Goal: Information Seeking & Learning: Compare options

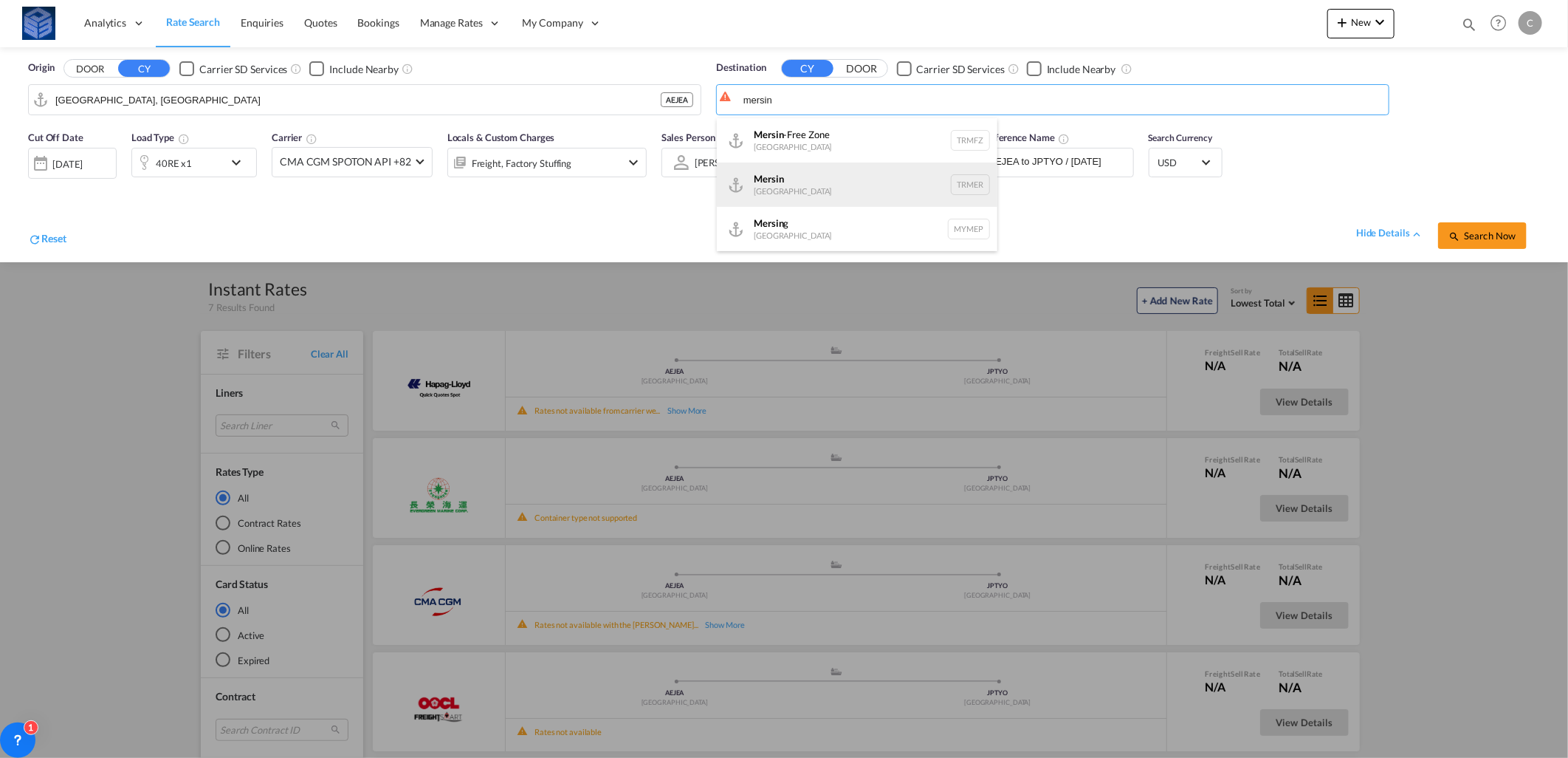
click at [807, 186] on div "Mersin [GEOGRAPHIC_DATA] TRMER" at bounding box center [857, 185] width 281 height 45
type input "Mersin, TRMER"
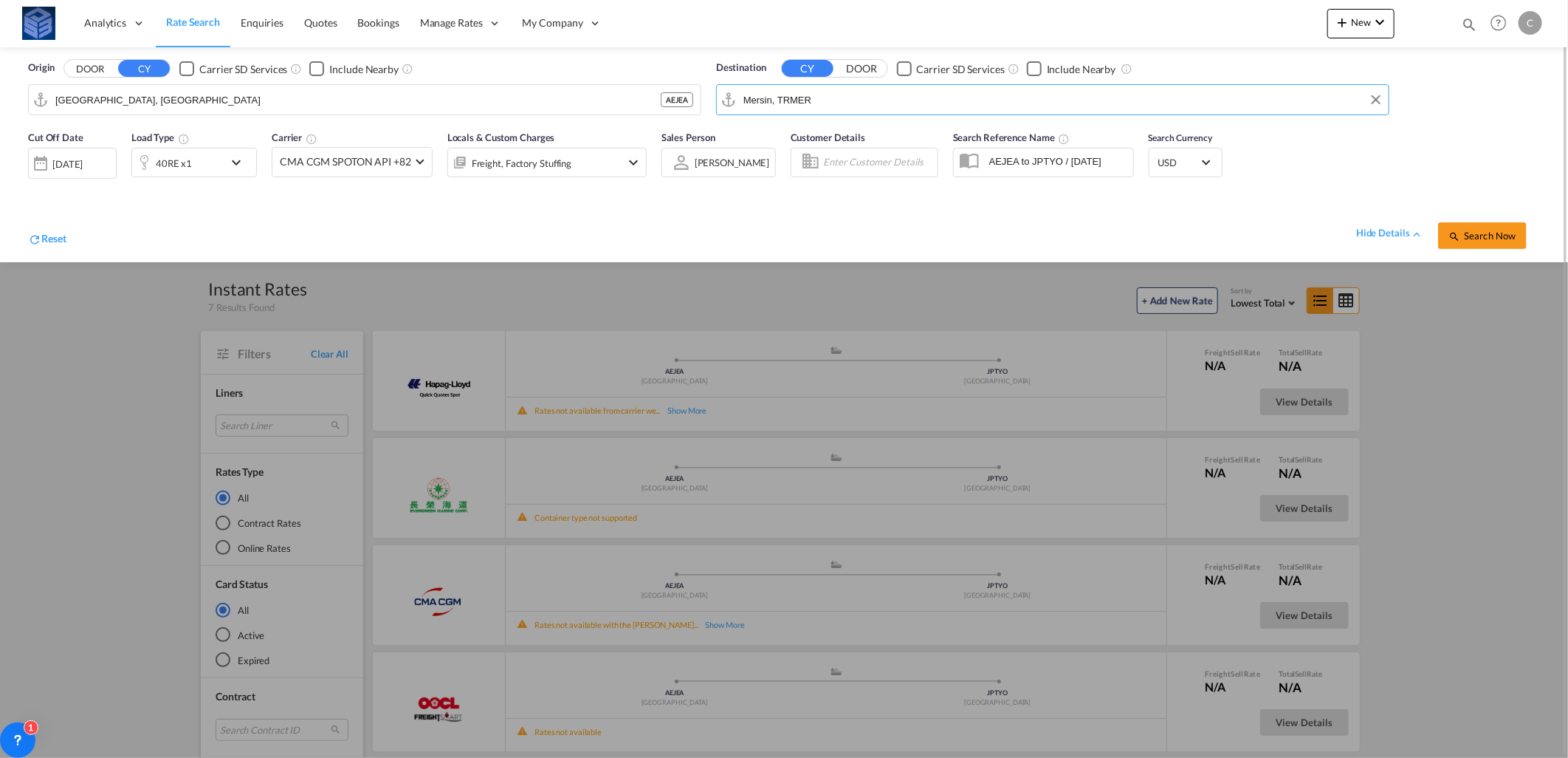
click at [170, 172] on div "40RE x1" at bounding box center [173, 164] width 36 height 21
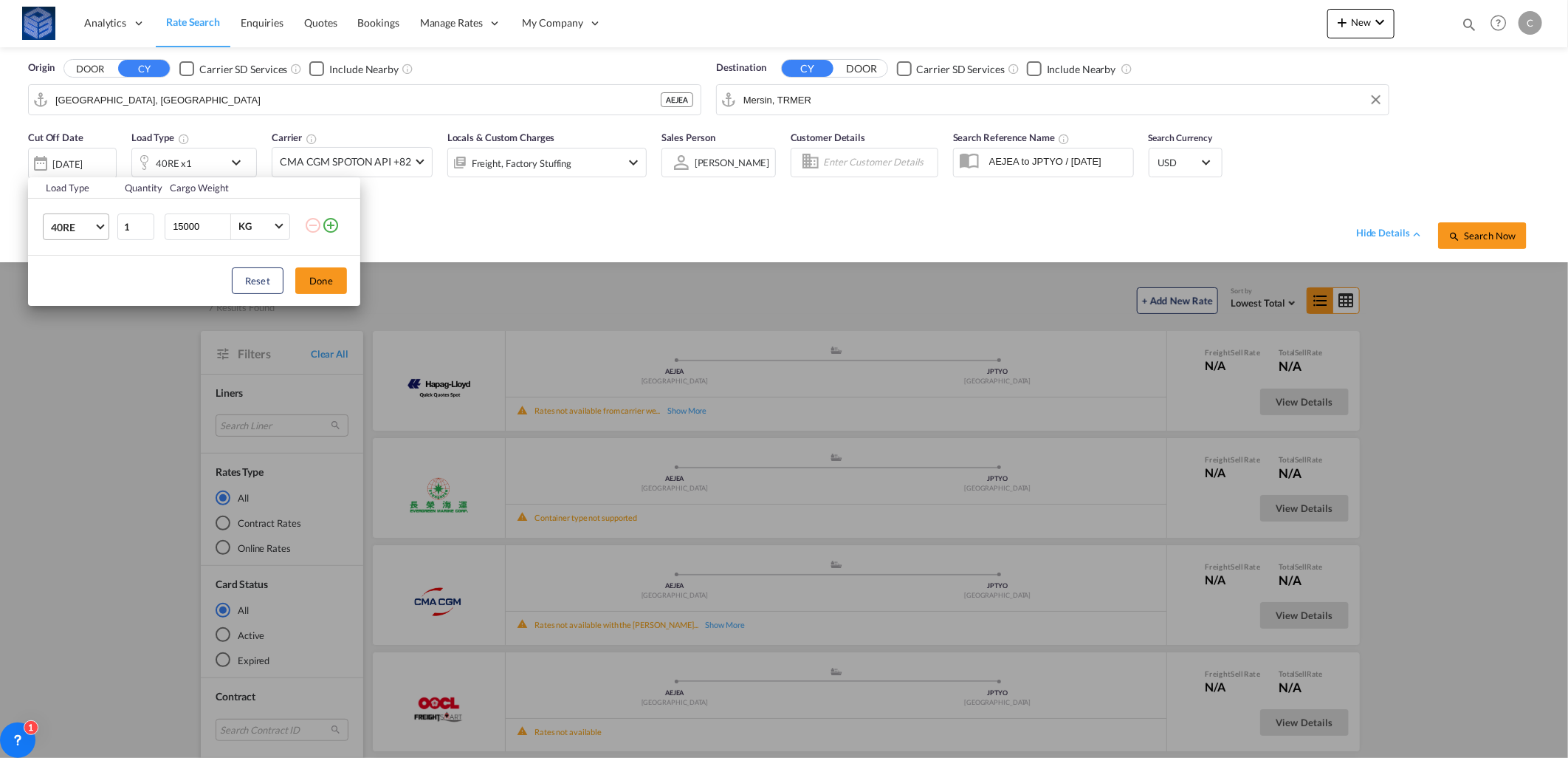
click at [66, 227] on span "40RE" at bounding box center [72, 227] width 43 height 15
click at [85, 158] on md-option "20GP" at bounding box center [89, 150] width 101 height 36
click at [314, 281] on button "Done" at bounding box center [321, 280] width 52 height 26
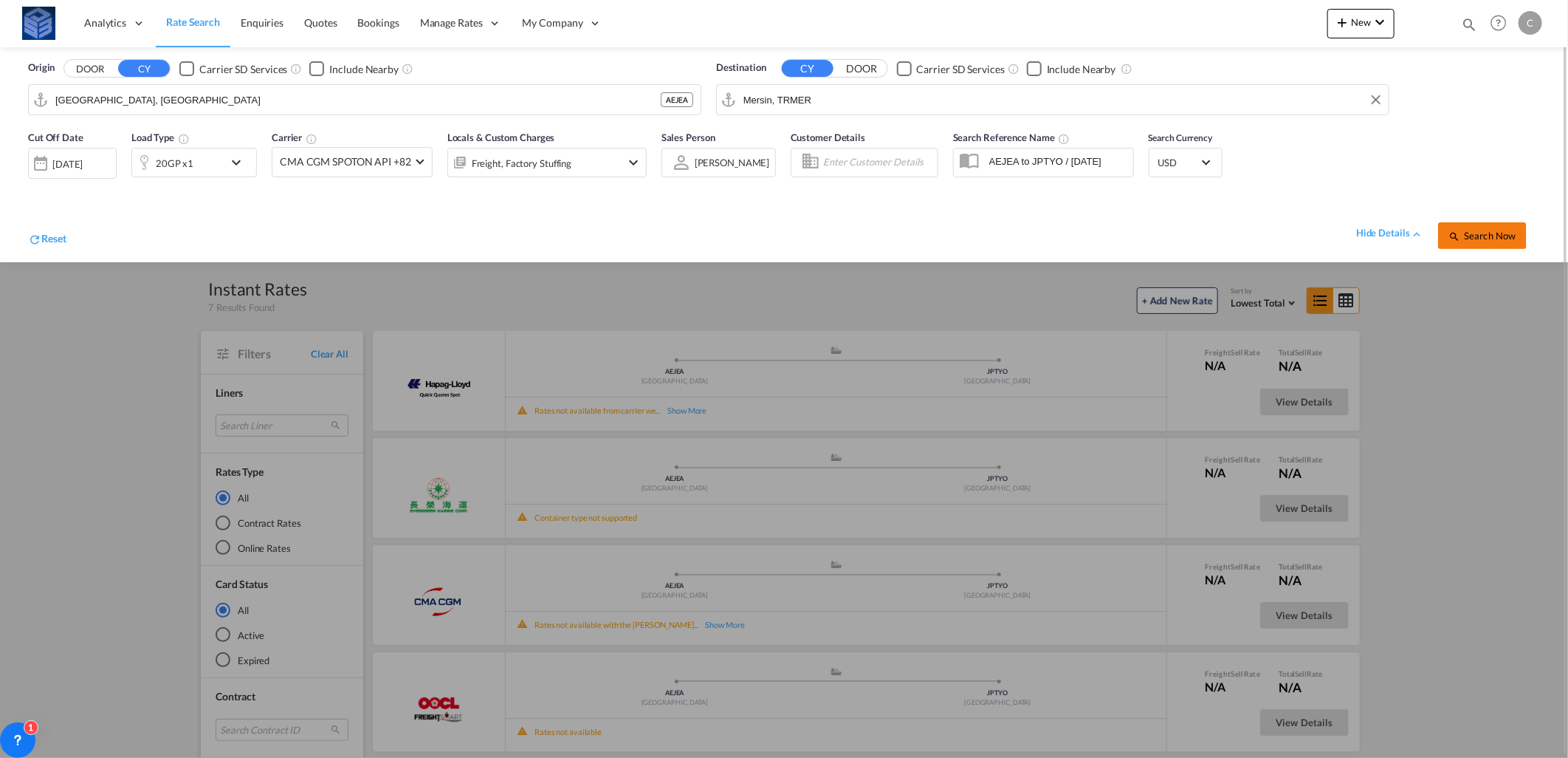
click at [1500, 239] on span "Search Now" at bounding box center [1482, 235] width 67 height 12
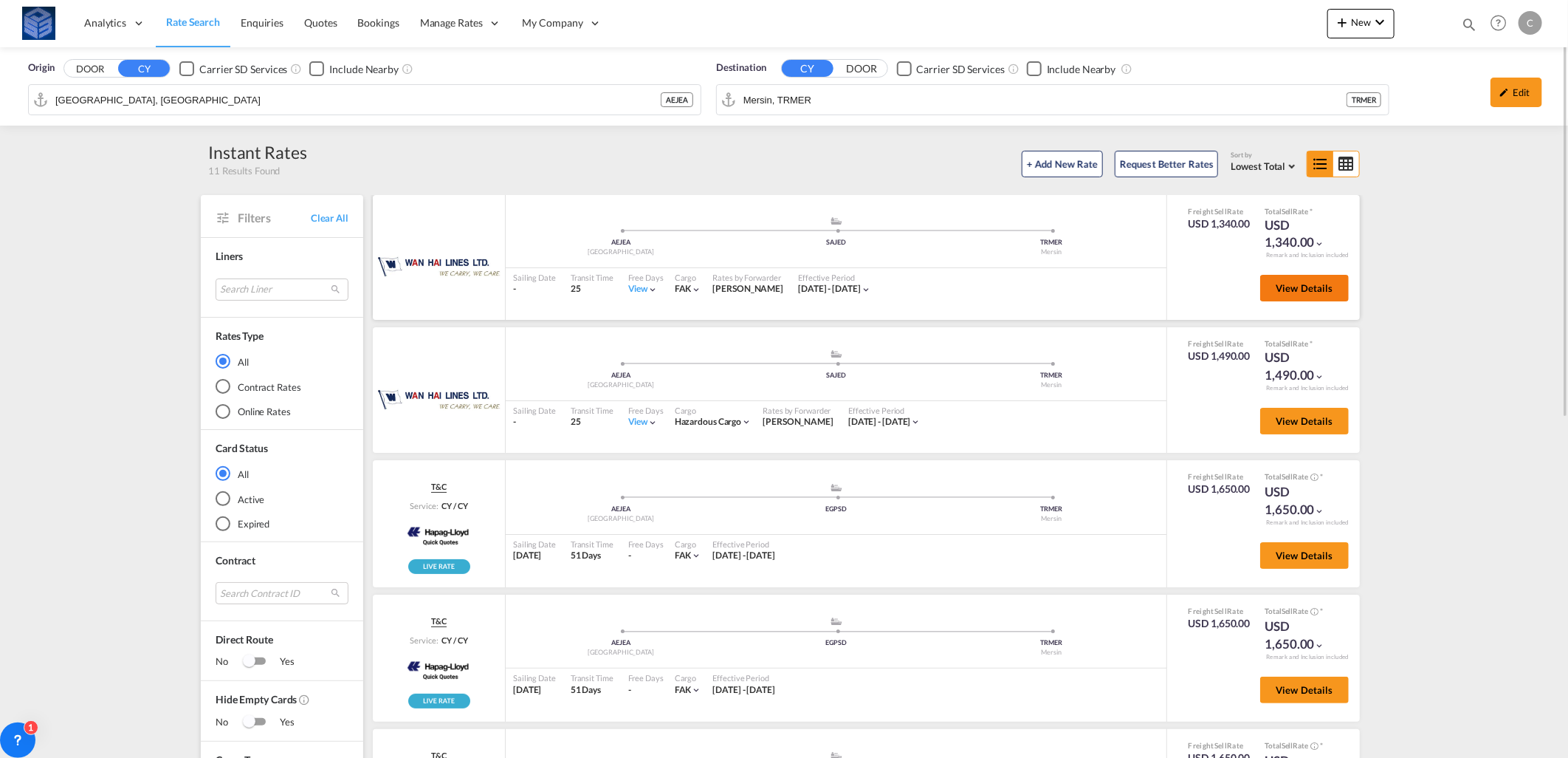
click at [1260, 297] on button "View Details" at bounding box center [1304, 288] width 88 height 26
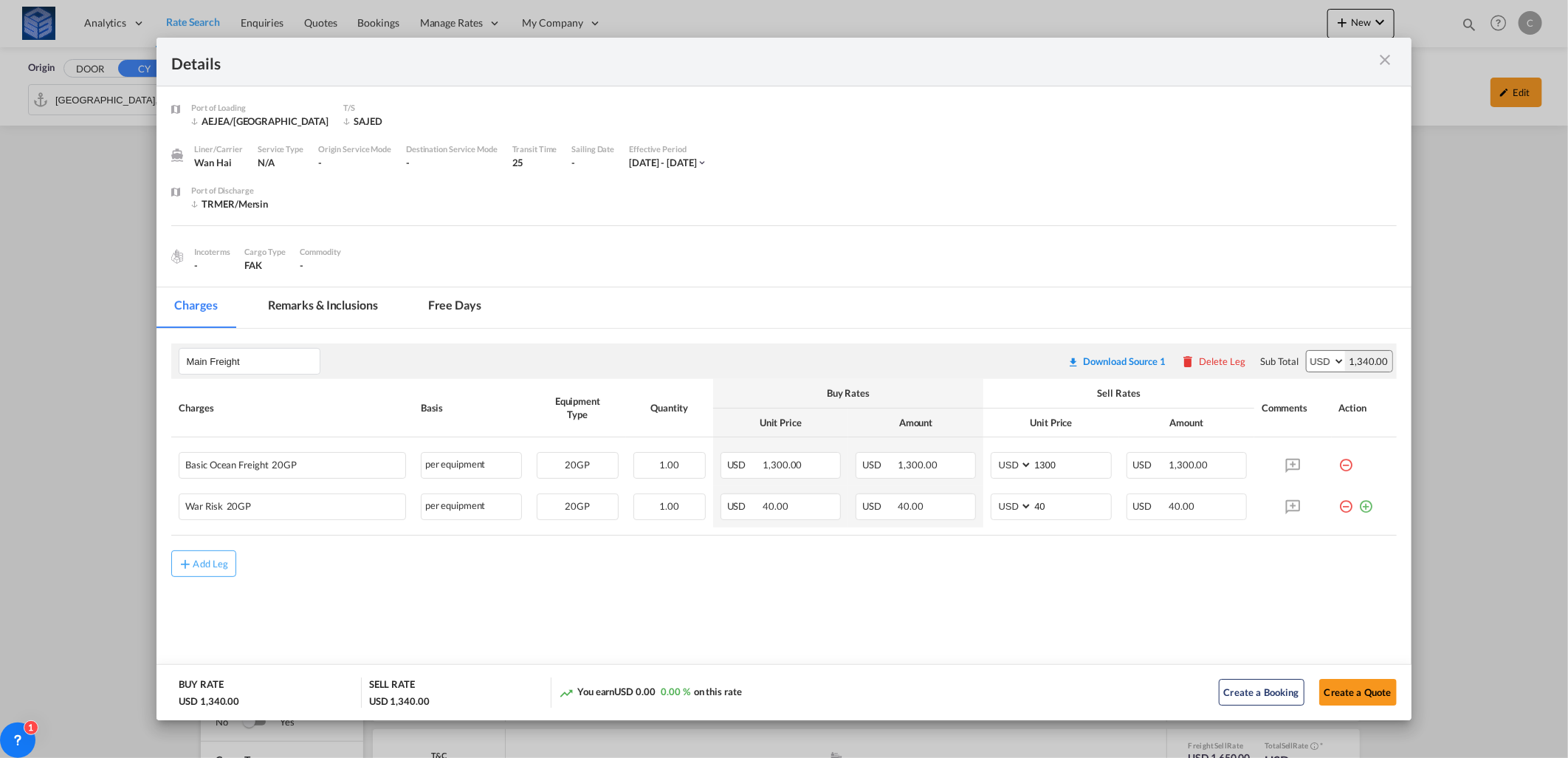
click at [1488, 286] on div "Details Port of [GEOGRAPHIC_DATA] AEJEA/[GEOGRAPHIC_DATA] T/S SAJED Liner/Carri…" at bounding box center [784, 379] width 1568 height 758
click at [1388, 60] on md-icon "icon-close m-3 fg-AAA8AD cursor" at bounding box center [1386, 60] width 18 height 18
